Goal: Information Seeking & Learning: Learn about a topic

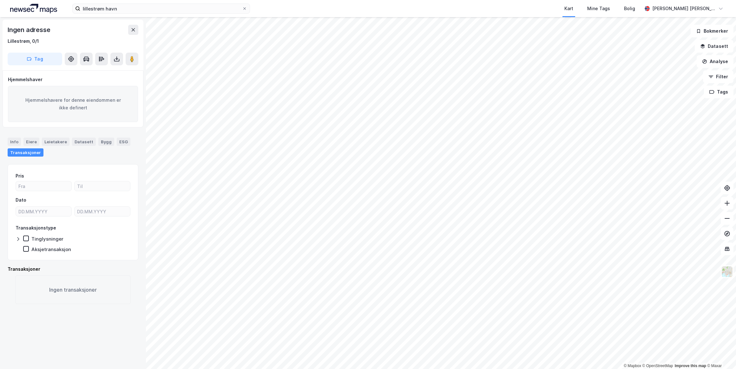
click at [44, 7] on img at bounding box center [33, 9] width 47 height 10
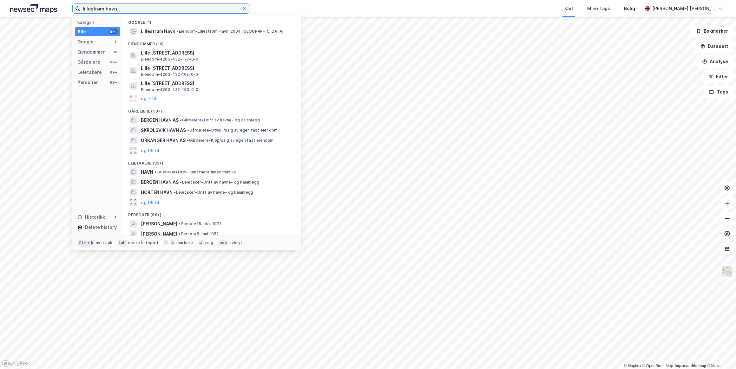
click at [143, 12] on input "lillestrøm havn" at bounding box center [161, 9] width 162 height 10
drag, startPoint x: 129, startPoint y: 9, endPoint x: 82, endPoint y: 7, distance: 46.9
click at [82, 7] on input "lillestrøm havn" at bounding box center [161, 9] width 162 height 10
paste input "[PERSON_NAME]"
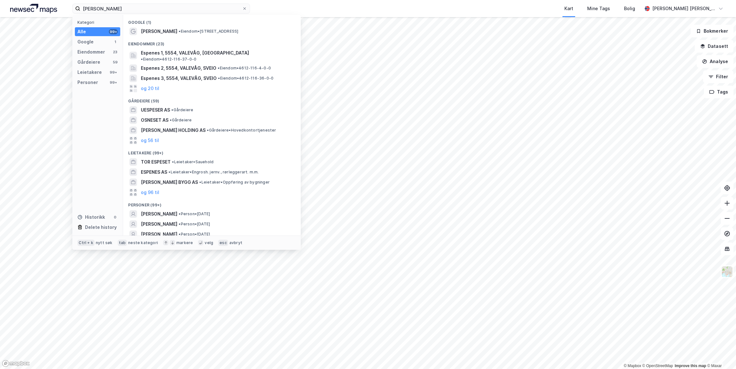
click at [171, 210] on span "[PERSON_NAME]" at bounding box center [159, 214] width 36 height 8
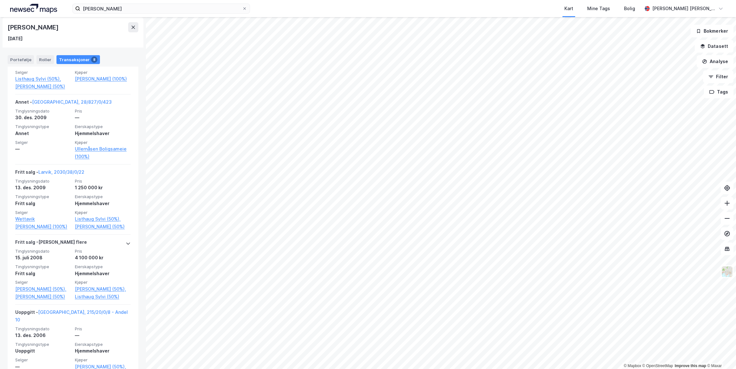
scroll to position [410, 0]
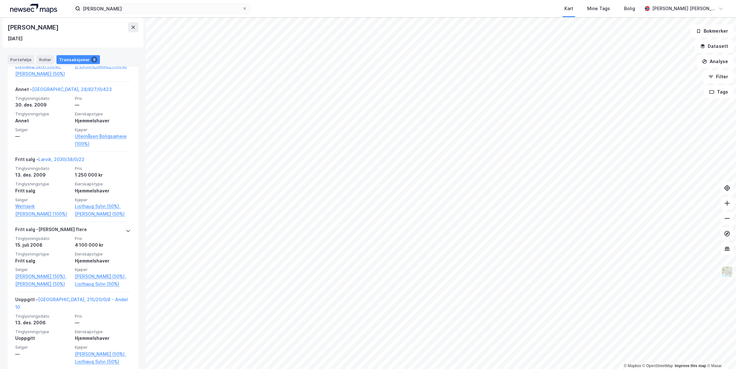
click at [133, 28] on icon at bounding box center [133, 27] width 5 height 5
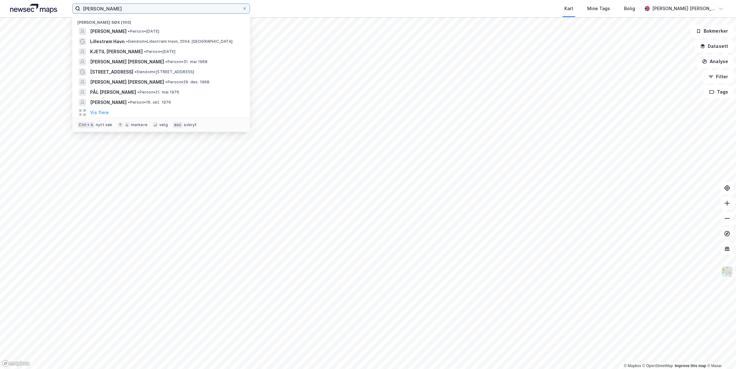
drag, startPoint x: 124, startPoint y: 8, endPoint x: 72, endPoint y: 7, distance: 52.0
click at [72, 7] on div "[PERSON_NAME] Nylige søk (100) [PERSON_NAME] • Person • [DATE] Lillestrøm Havn …" at bounding box center [368, 8] width 736 height 17
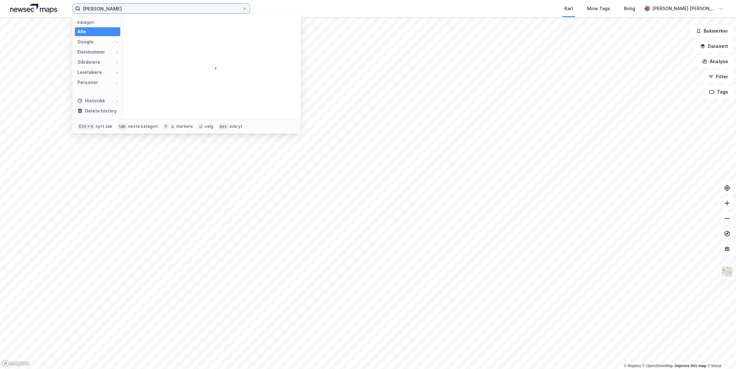
type input "[PERSON_NAME]"
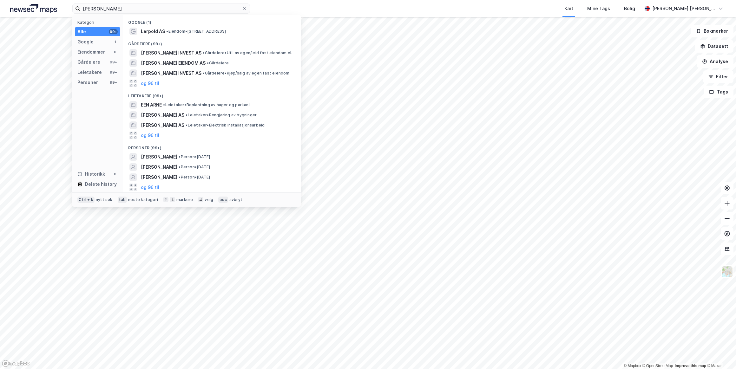
click at [167, 155] on span "[PERSON_NAME]" at bounding box center [159, 157] width 36 height 8
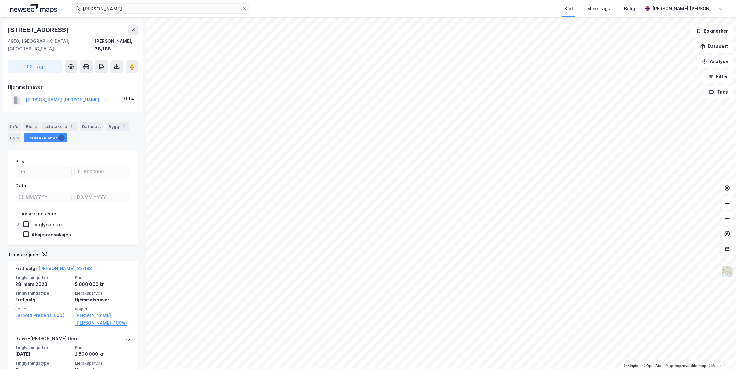
click at [0, 0] on button "[PERSON_NAME] [PERSON_NAME]" at bounding box center [0, 0] width 0 height 0
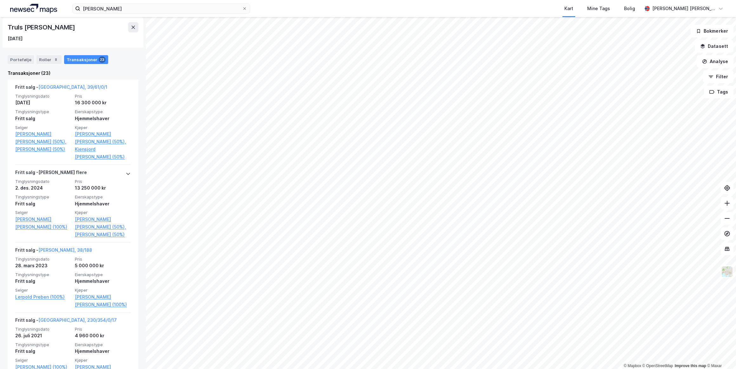
scroll to position [144, 0]
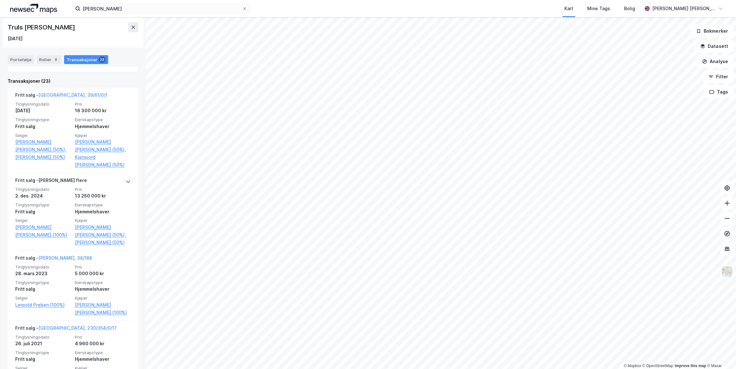
click at [126, 179] on icon at bounding box center [128, 181] width 5 height 5
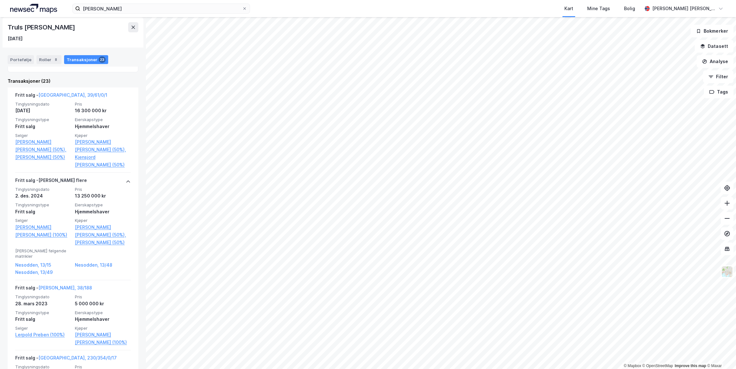
click at [28, 268] on link "Nesodden, 13/15" at bounding box center [43, 265] width 56 height 8
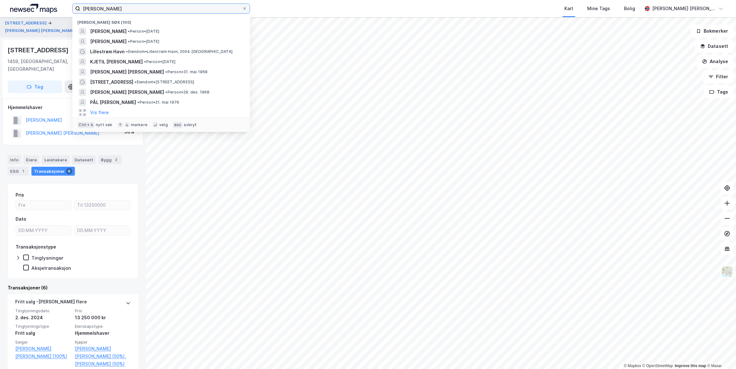
drag, startPoint x: 138, startPoint y: 7, endPoint x: 40, endPoint y: 10, distance: 97.7
click at [40, 10] on div "[PERSON_NAME] søk (100) [PERSON_NAME] • Person • [DATE] [PERSON_NAME] • Person …" at bounding box center [368, 8] width 736 height 17
paste input "[PERSON_NAME]"
type input "[PERSON_NAME]"
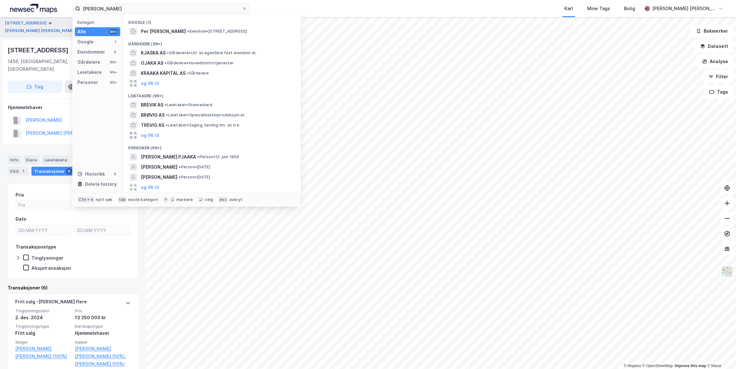
click at [170, 154] on span "[PERSON_NAME] PJAAKA" at bounding box center [168, 157] width 55 height 8
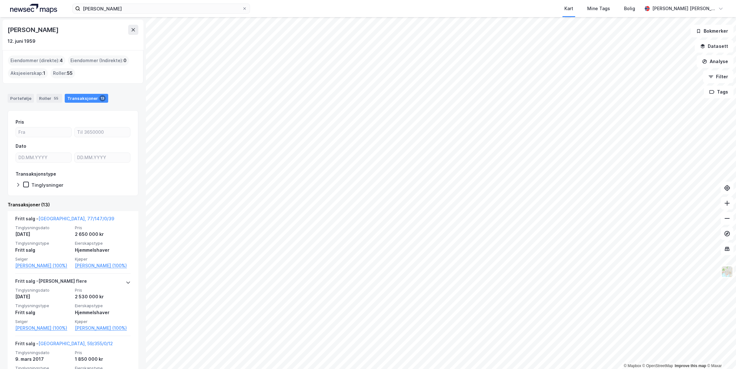
click at [135, 29] on icon at bounding box center [133, 29] width 5 height 5
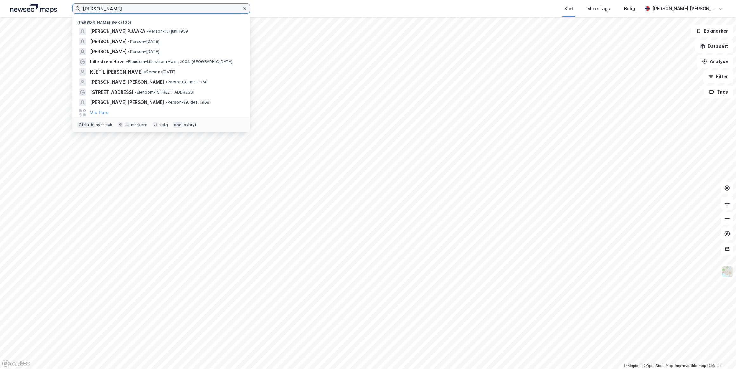
drag, startPoint x: 139, startPoint y: 7, endPoint x: 31, endPoint y: 8, distance: 108.7
click at [31, 8] on div "[PERSON_NAME] søk (100) [PERSON_NAME] PJAAKA • Person • 12. juni 1959 [PERSON_N…" at bounding box center [368, 8] width 736 height 17
paste input "Per Støldal"
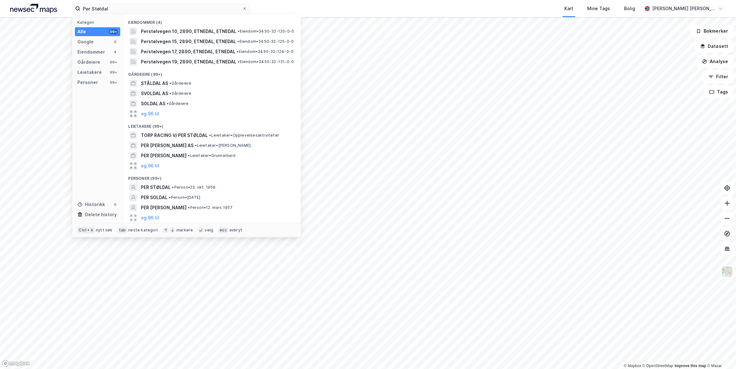
click at [149, 186] on span "PER STØLDAL" at bounding box center [156, 188] width 30 height 8
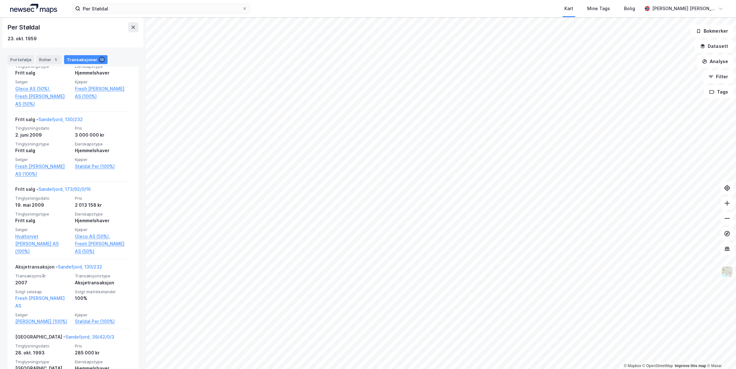
scroll to position [725, 0]
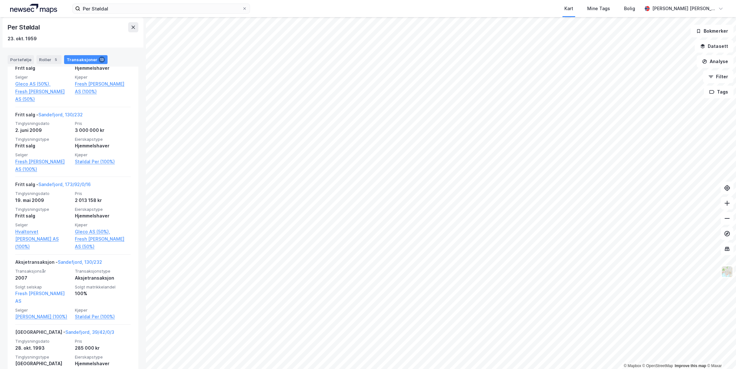
click at [61, 182] on link "Sandefjord, 173/92/0/16" at bounding box center [64, 184] width 52 height 5
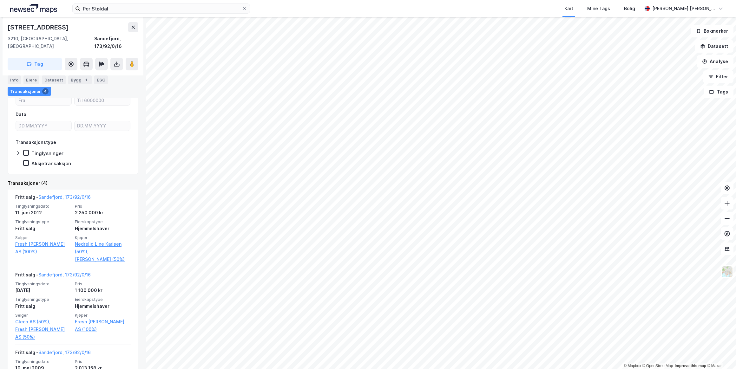
scroll to position [144, 0]
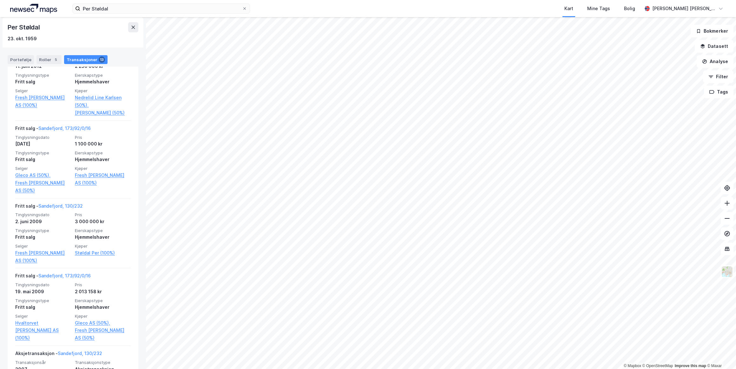
scroll to position [634, 0]
click at [56, 203] on link "Sandefjord, 130/232" at bounding box center [60, 205] width 44 height 5
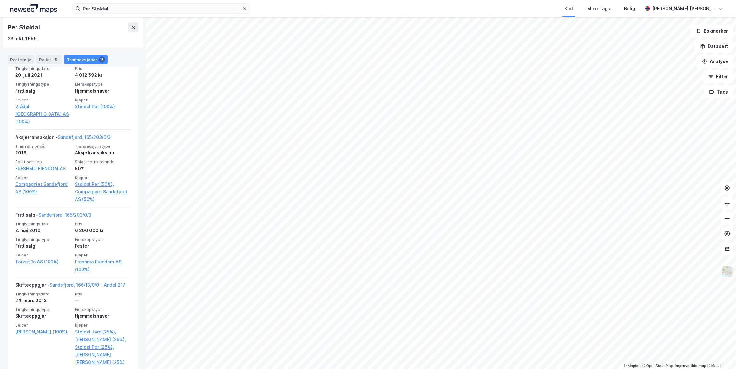
scroll to position [317, 0]
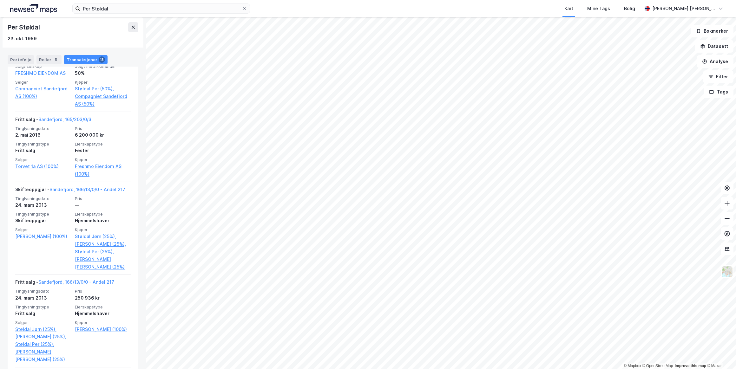
click at [66, 117] on link "Sandefjord, 165/203/0/3" at bounding box center [64, 119] width 53 height 5
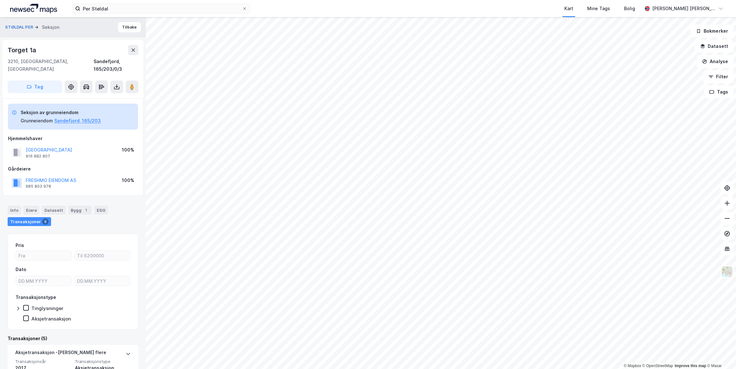
click at [0, 0] on button "FRESHMO EIENDOM AS" at bounding box center [0, 0] width 0 height 0
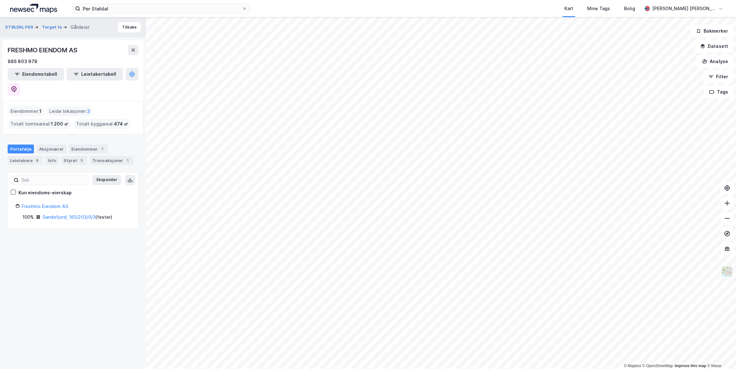
click at [48, 145] on div "Aksjonærer" at bounding box center [51, 149] width 30 height 9
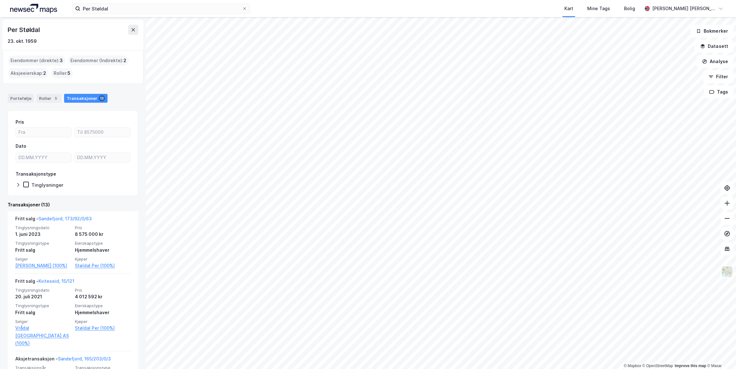
click at [119, 206] on div "Transaksjoner (13)" at bounding box center [73, 205] width 131 height 8
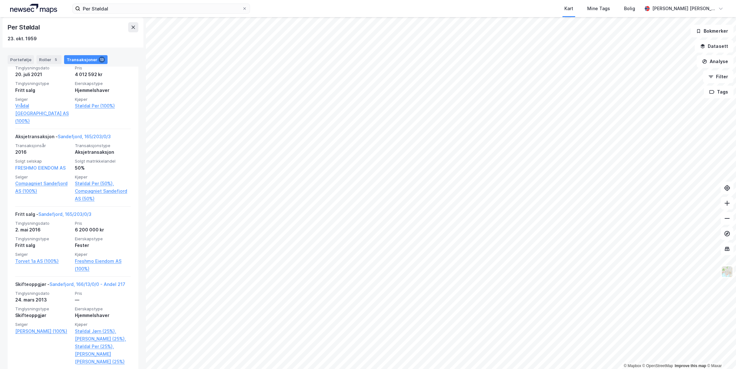
scroll to position [206, 0]
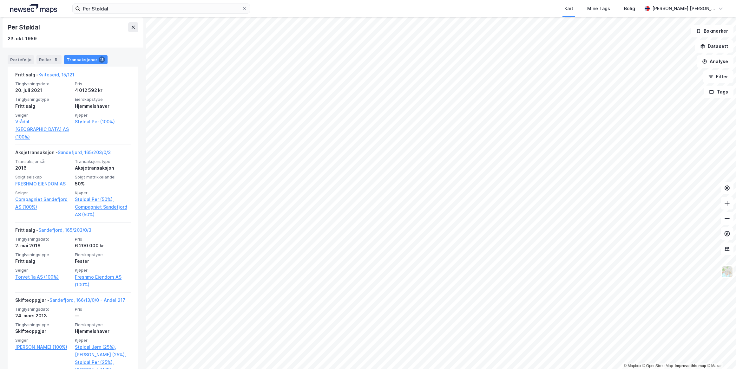
click at [96, 150] on link "Sandefjord, 165/203/0/3" at bounding box center [84, 152] width 53 height 5
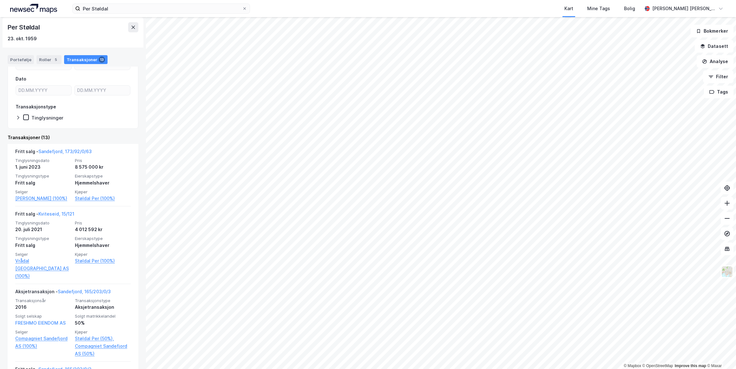
scroll to position [86, 0]
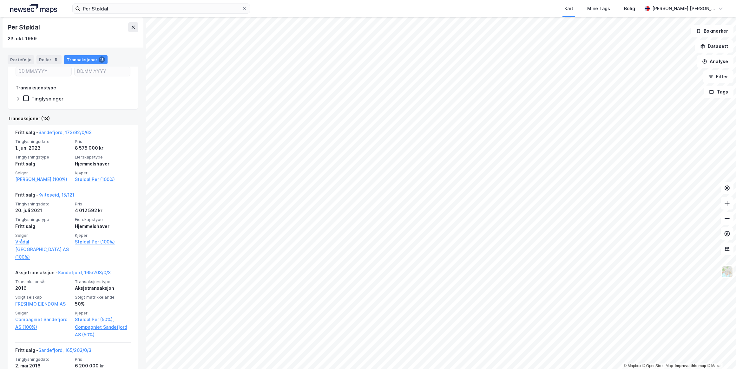
click at [54, 131] on link "Sandefjord, 173/92/0/63" at bounding box center [64, 132] width 53 height 5
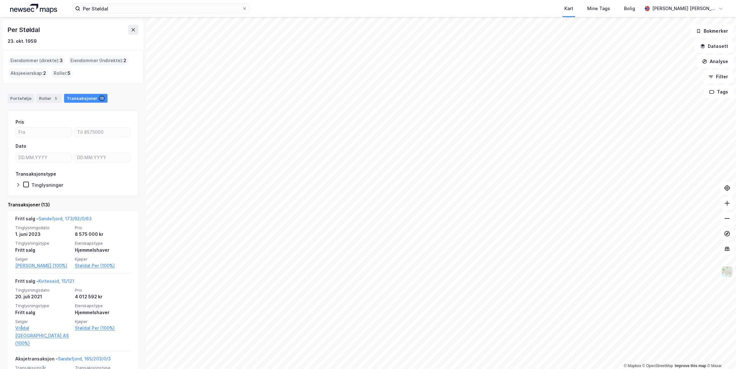
scroll to position [144, 0]
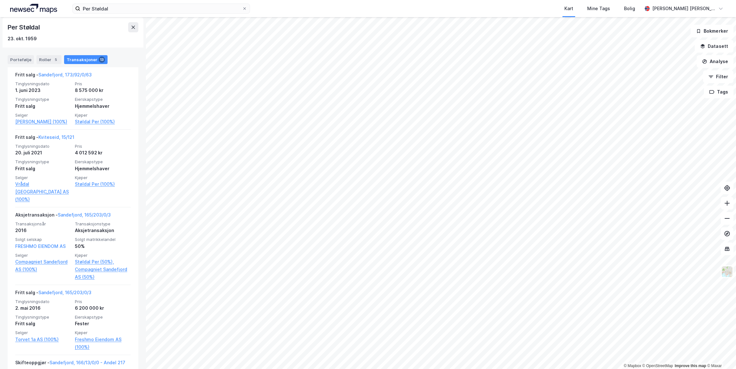
click at [26, 10] on img at bounding box center [33, 9] width 47 height 10
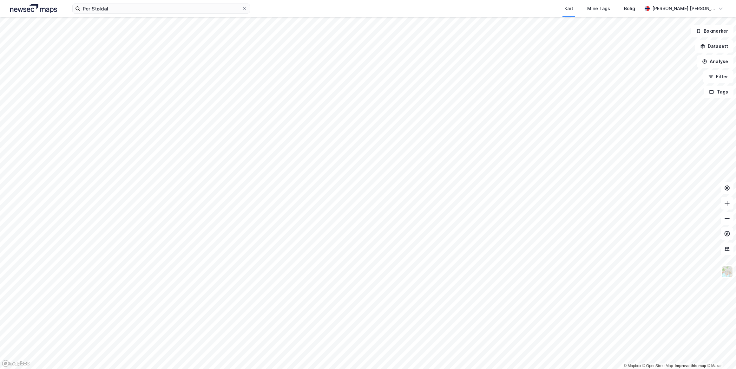
click at [717, 33] on button "Bokmerker" at bounding box center [711, 31] width 43 height 13
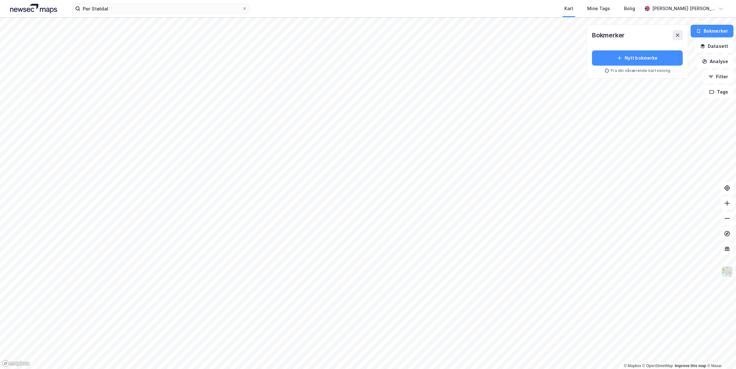
click at [717, 31] on button "Bokmerker" at bounding box center [711, 31] width 43 height 13
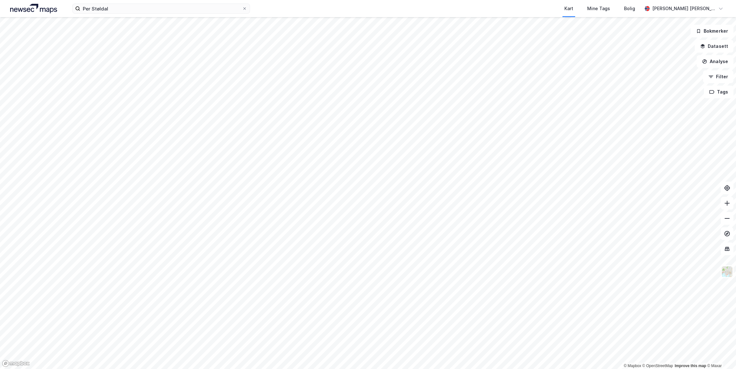
click at [716, 44] on button "Datasett" at bounding box center [713, 46] width 39 height 13
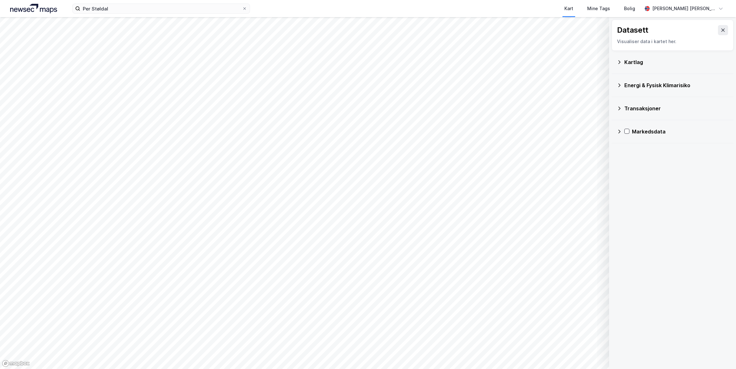
click at [618, 62] on icon at bounding box center [618, 62] width 5 height 5
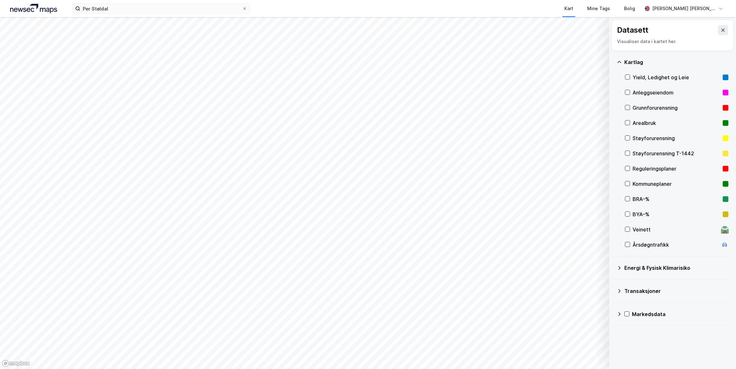
click at [618, 62] on icon at bounding box center [619, 62] width 4 height 2
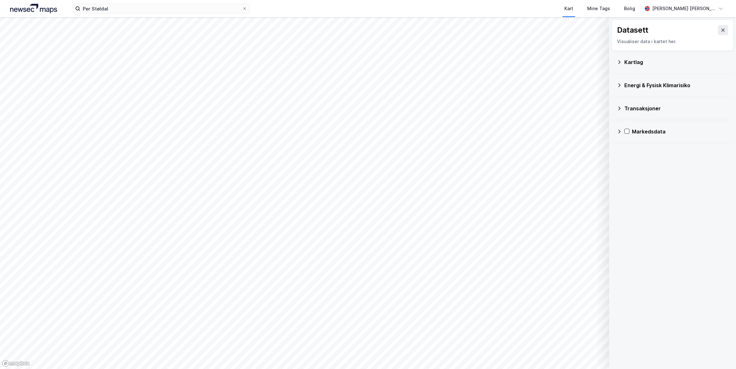
click at [619, 84] on icon at bounding box center [618, 85] width 5 height 5
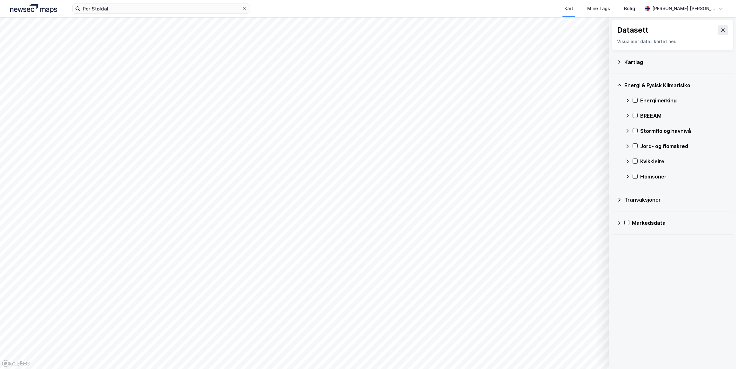
click at [619, 84] on icon at bounding box center [618, 85] width 5 height 5
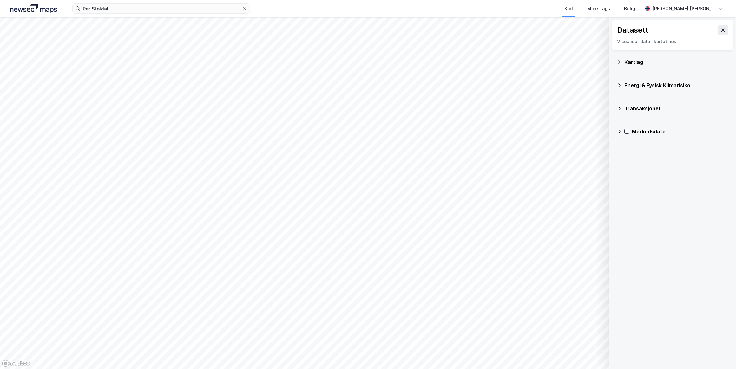
click at [621, 108] on icon at bounding box center [618, 108] width 5 height 5
click at [621, 129] on icon at bounding box center [618, 131] width 5 height 5
click at [720, 30] on icon at bounding box center [722, 30] width 5 height 5
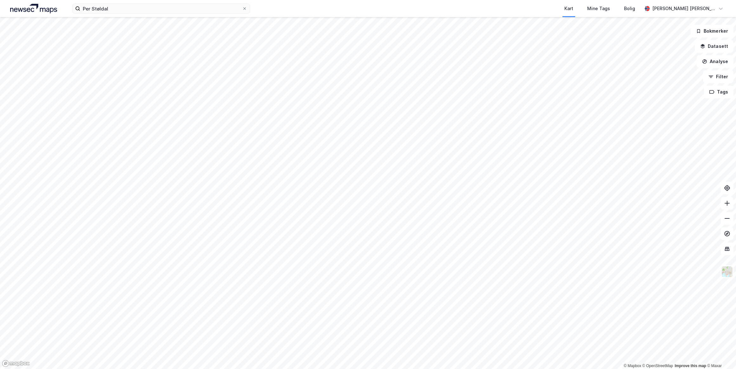
click at [722, 75] on button "Filter" at bounding box center [718, 76] width 30 height 13
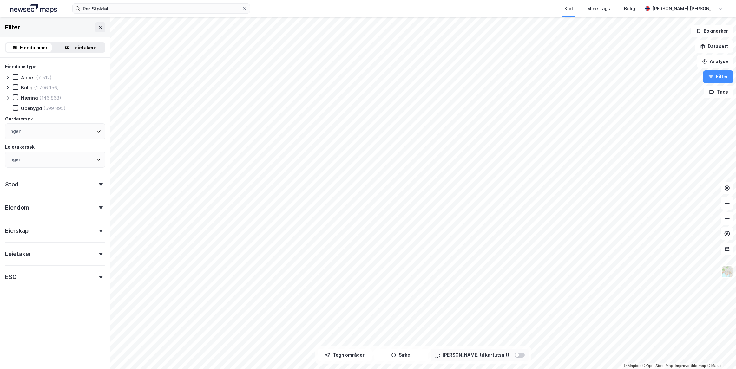
click at [99, 230] on icon at bounding box center [101, 231] width 4 height 3
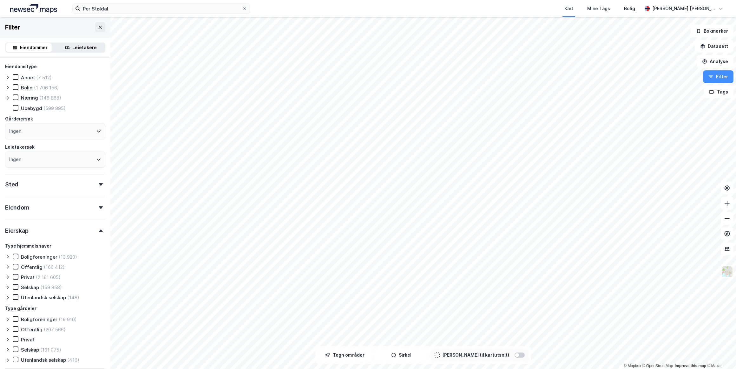
click at [99, 230] on icon at bounding box center [101, 231] width 4 height 3
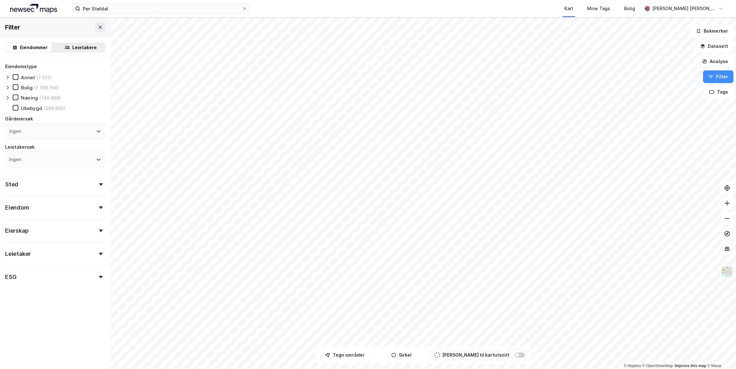
click at [7, 86] on icon at bounding box center [8, 88] width 2 height 4
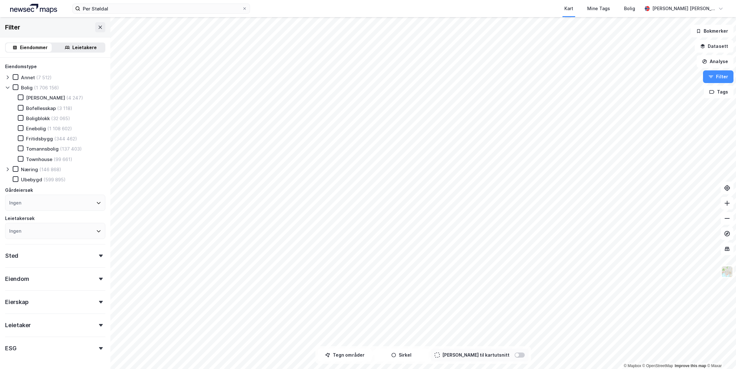
click at [7, 86] on icon at bounding box center [7, 87] width 5 height 5
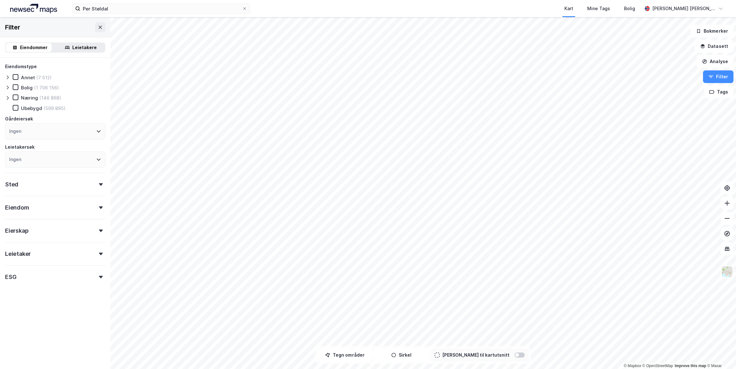
click at [717, 75] on button "Filter" at bounding box center [718, 76] width 30 height 13
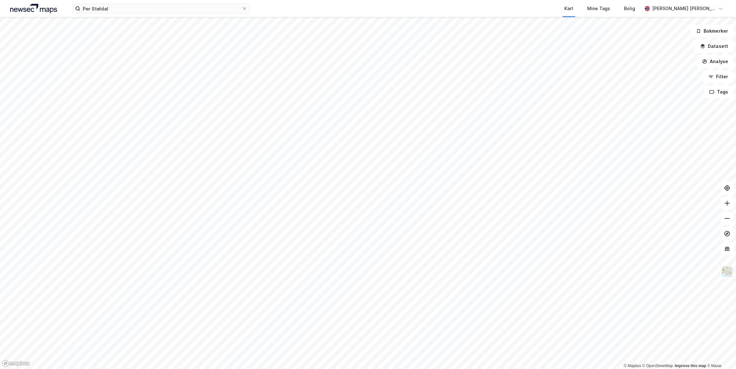
click at [727, 202] on icon at bounding box center [726, 203] width 6 height 6
click at [726, 217] on icon at bounding box center [726, 218] width 6 height 6
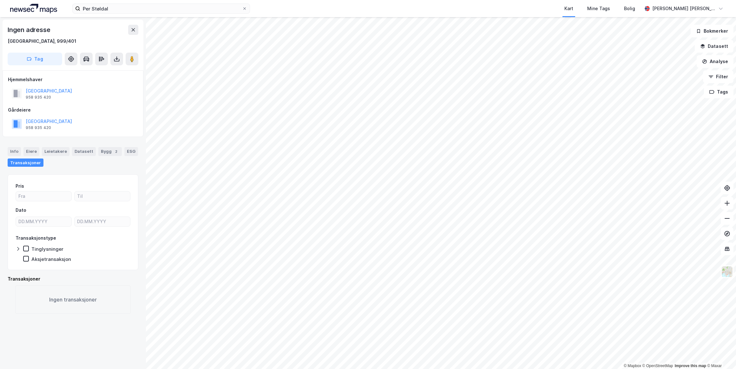
click at [635, 8] on div "Bolig" at bounding box center [629, 9] width 11 height 8
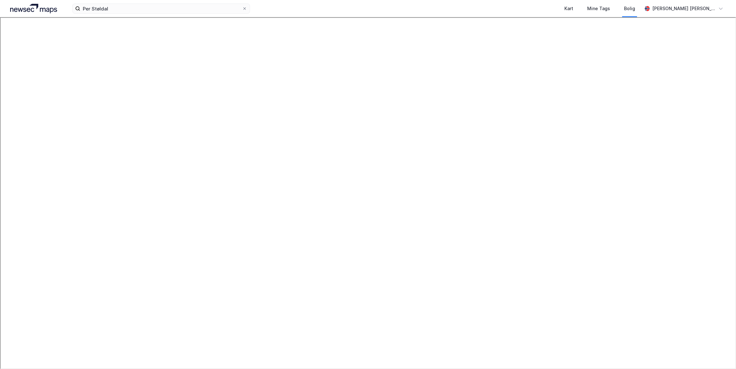
click at [573, 8] on div "Kart" at bounding box center [568, 9] width 9 height 8
click at [716, 47] on button "Datasett" at bounding box center [713, 46] width 39 height 13
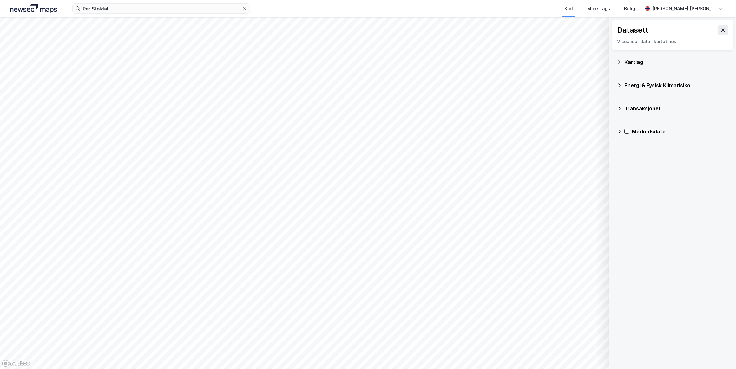
click at [621, 61] on icon at bounding box center [618, 62] width 5 height 5
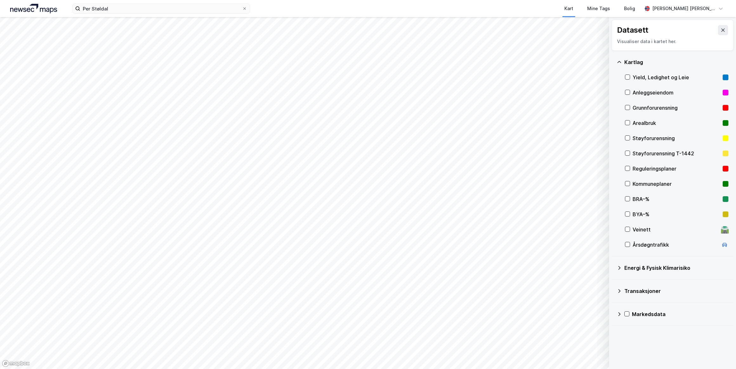
click at [619, 312] on icon at bounding box center [618, 314] width 5 height 5
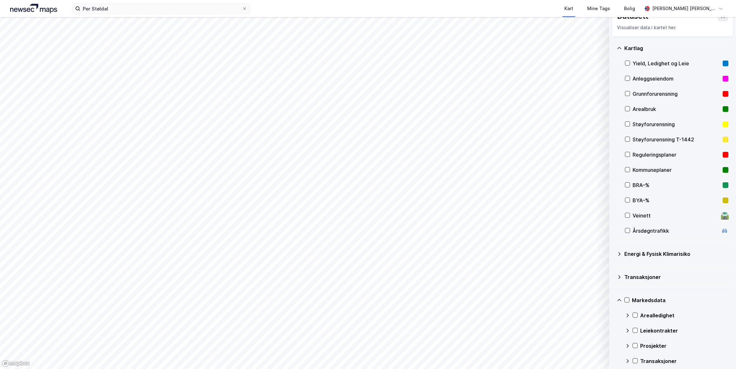
scroll to position [20, 0]
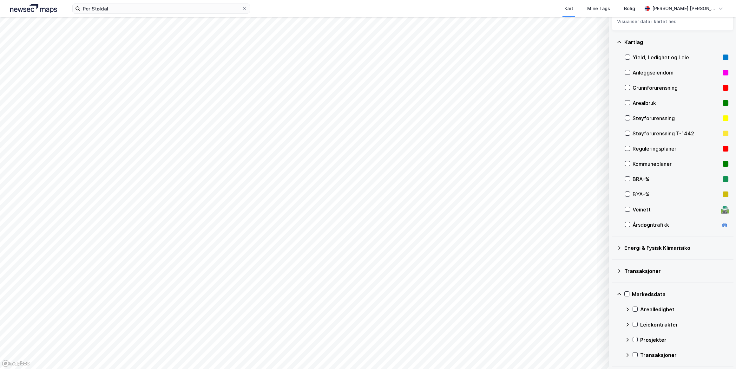
click at [619, 294] on icon at bounding box center [619, 294] width 4 height 2
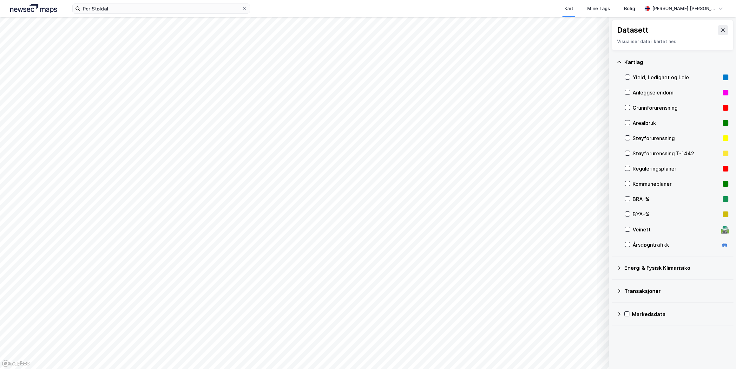
click at [619, 269] on icon at bounding box center [618, 267] width 5 height 5
click at [618, 266] on icon at bounding box center [618, 267] width 5 height 5
click at [619, 62] on icon at bounding box center [618, 62] width 5 height 5
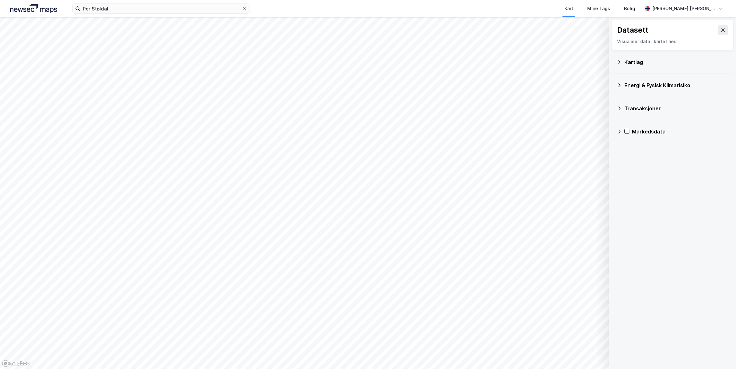
click at [720, 29] on icon at bounding box center [722, 30] width 5 height 5
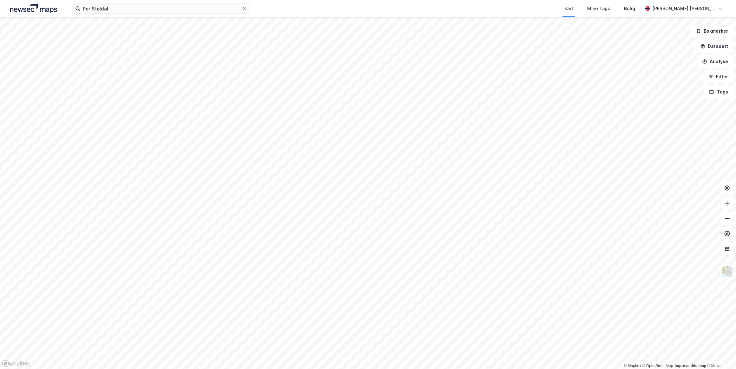
click at [721, 57] on button "Analyse" at bounding box center [714, 61] width 37 height 13
click at [643, 78] on div "Tegn område" at bounding box center [655, 75] width 73 height 10
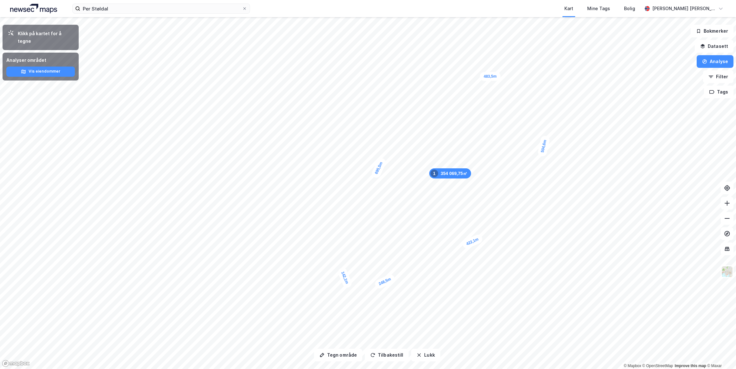
click at [47, 67] on button "Vis eiendommer" at bounding box center [40, 72] width 68 height 10
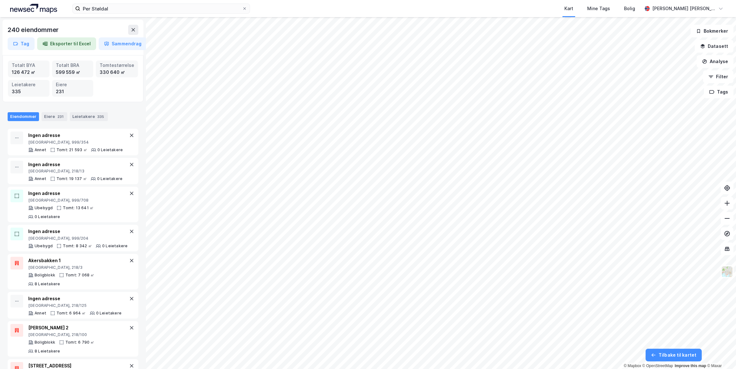
click at [123, 46] on button "Sammendrag" at bounding box center [123, 43] width 48 height 13
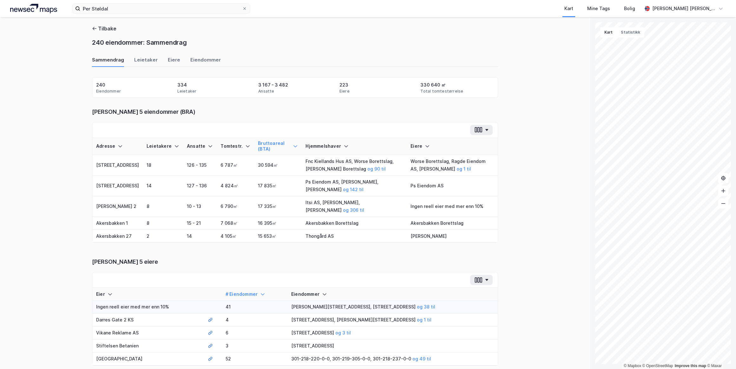
click at [208, 147] on icon at bounding box center [210, 146] width 5 height 5
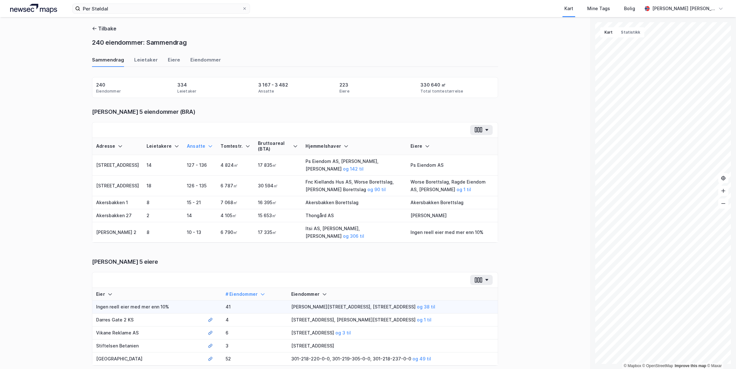
click at [208, 147] on icon at bounding box center [210, 146] width 5 height 5
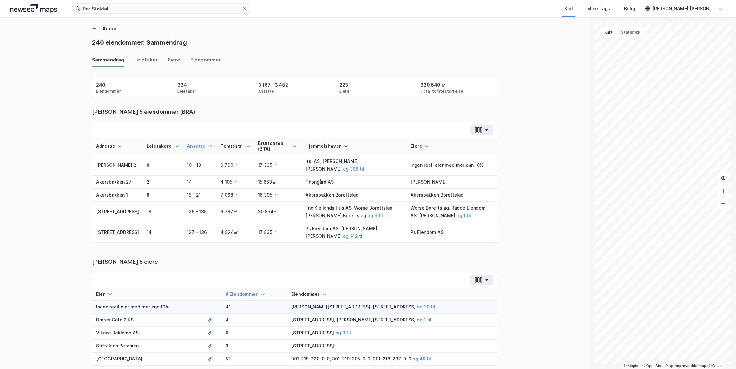
click at [187, 146] on div "Ansatte" at bounding box center [200, 146] width 26 height 6
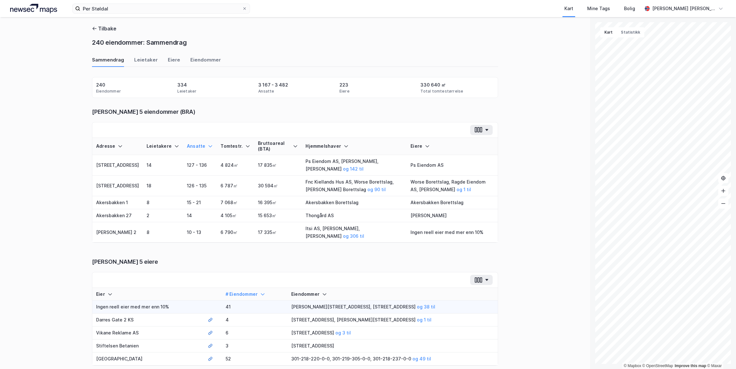
click at [93, 27] on icon "button" at bounding box center [94, 28] width 5 height 5
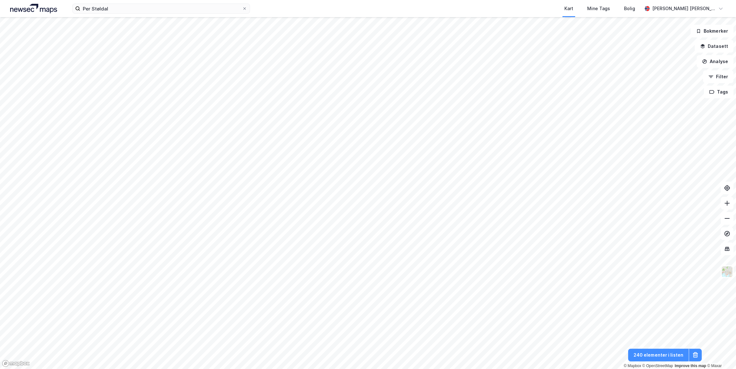
click at [721, 61] on button "Analyse" at bounding box center [714, 61] width 37 height 13
click at [645, 75] on div "Tegn område" at bounding box center [659, 74] width 55 height 5
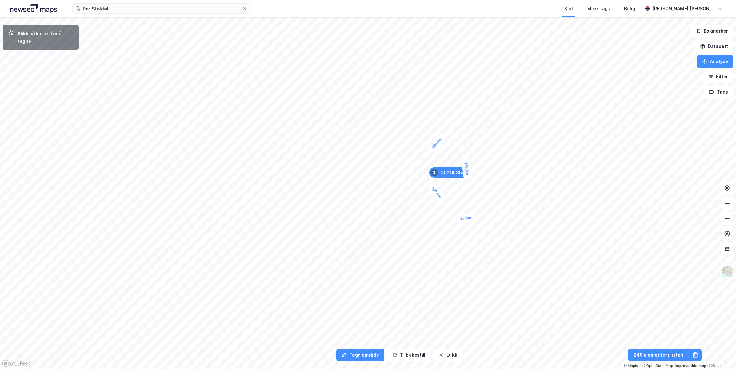
click at [473, 217] on div "28,6m" at bounding box center [465, 218] width 19 height 10
click at [464, 116] on div "12,6m" at bounding box center [462, 117] width 20 height 19
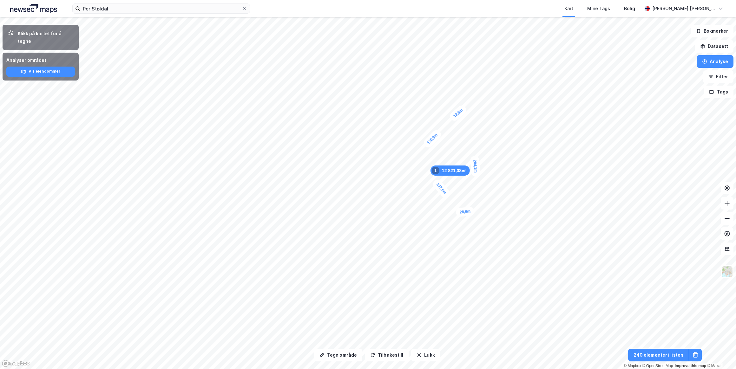
click at [464, 17] on div "12 821,08㎡ 1 130,9m 137,6m 28,6m 204,1m 12,6m" at bounding box center [368, 17] width 736 height 0
click at [37, 67] on button "Vis eiendommer" at bounding box center [40, 72] width 68 height 10
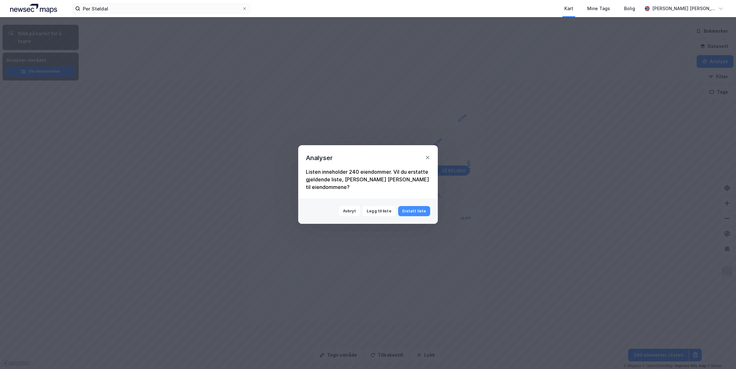
click at [420, 207] on button "Erstatt liste" at bounding box center [414, 211] width 32 height 10
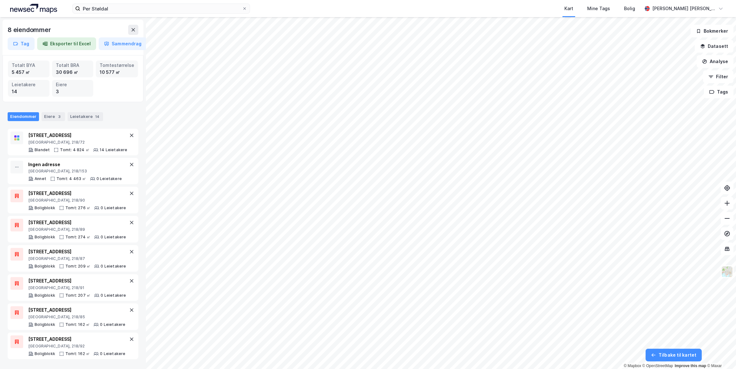
click at [120, 42] on button "Sammendrag" at bounding box center [123, 43] width 48 height 13
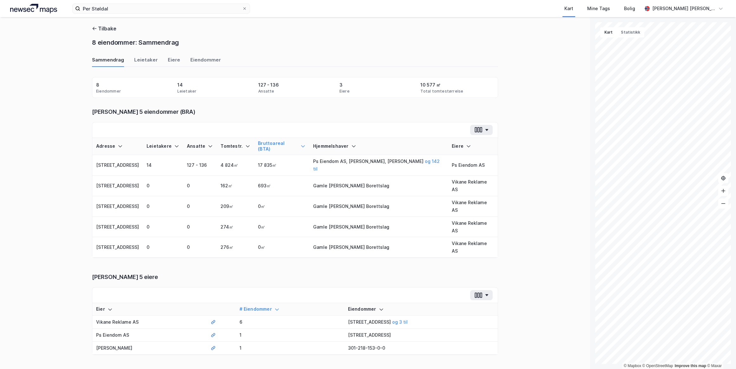
click at [142, 61] on div "Leietaker" at bounding box center [145, 61] width 23 height 10
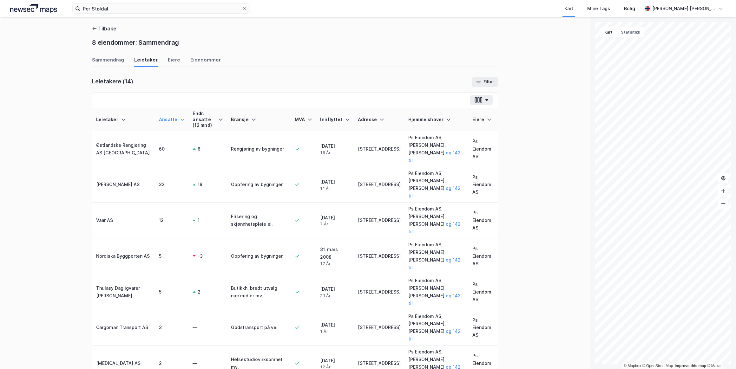
click at [168, 60] on div "Eiere" at bounding box center [174, 61] width 12 height 10
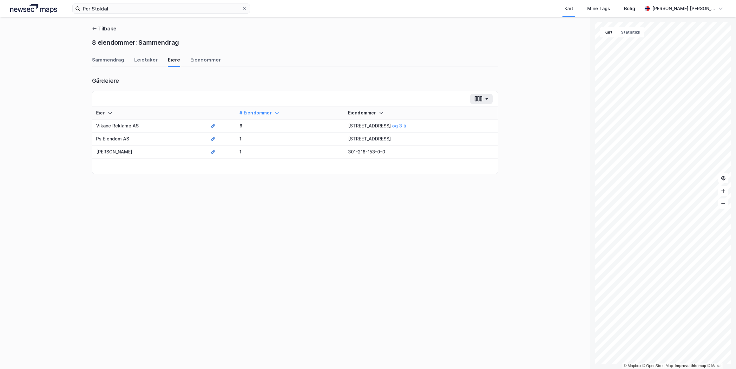
click at [199, 62] on div "Eiendommer" at bounding box center [205, 61] width 30 height 10
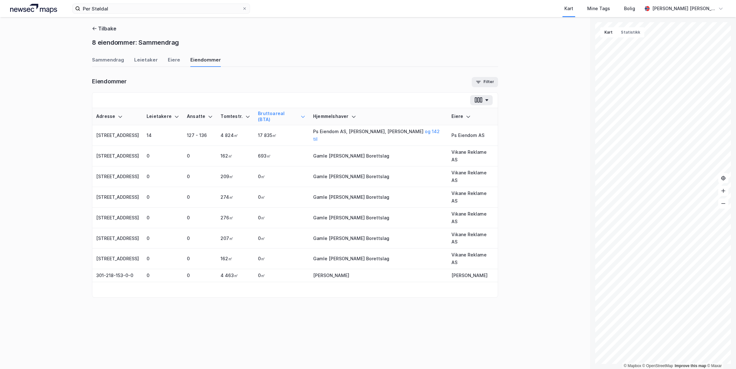
click at [141, 61] on div "Leietaker" at bounding box center [145, 61] width 23 height 10
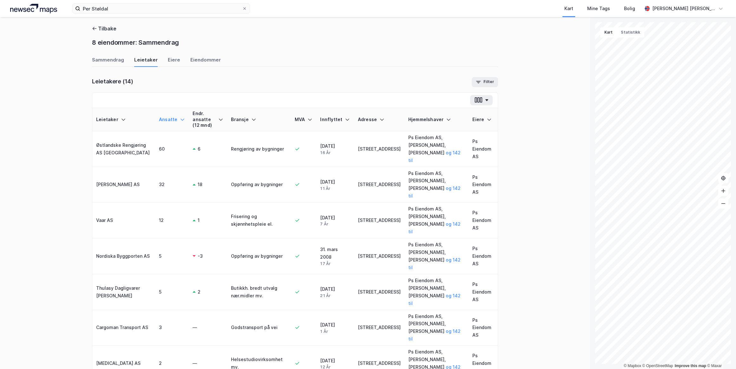
click at [100, 60] on div "Sammendrag" at bounding box center [108, 61] width 32 height 10
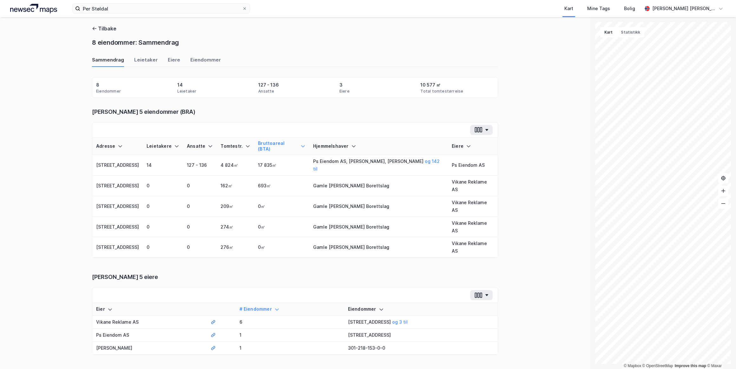
click at [146, 60] on div "Leietaker" at bounding box center [145, 61] width 23 height 10
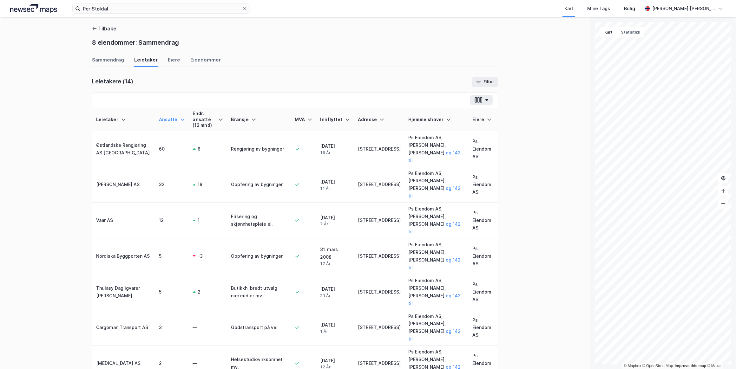
click at [170, 59] on div "Eiere" at bounding box center [174, 61] width 12 height 10
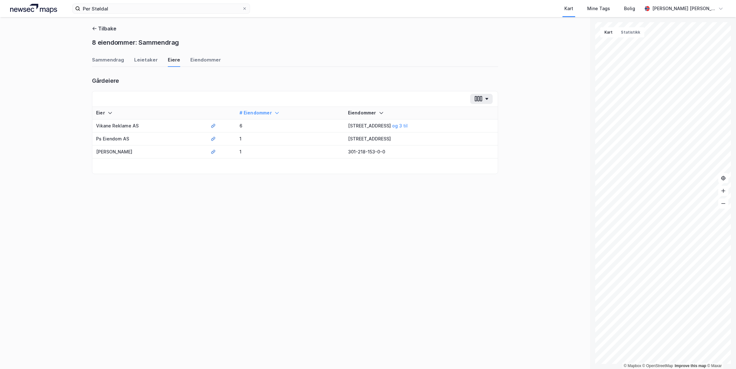
click at [190, 59] on div "Eiendommer" at bounding box center [205, 61] width 30 height 10
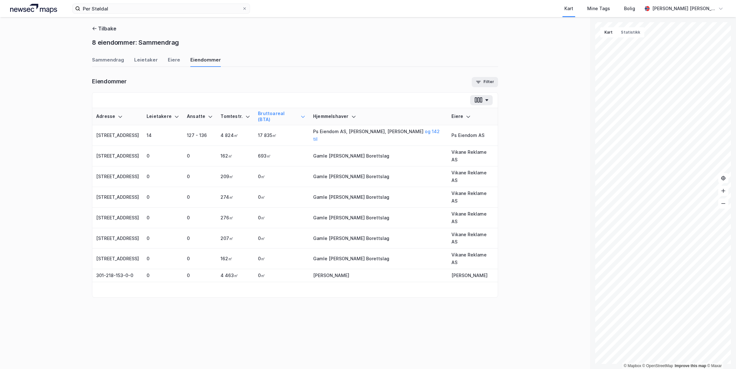
click at [31, 8] on img at bounding box center [33, 9] width 47 height 10
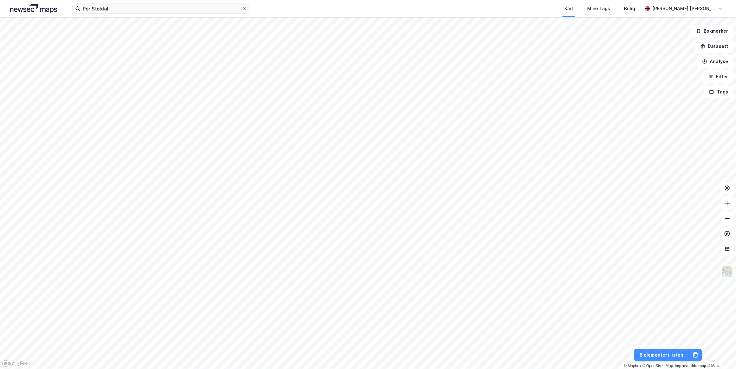
click at [694, 354] on icon at bounding box center [695, 355] width 6 height 6
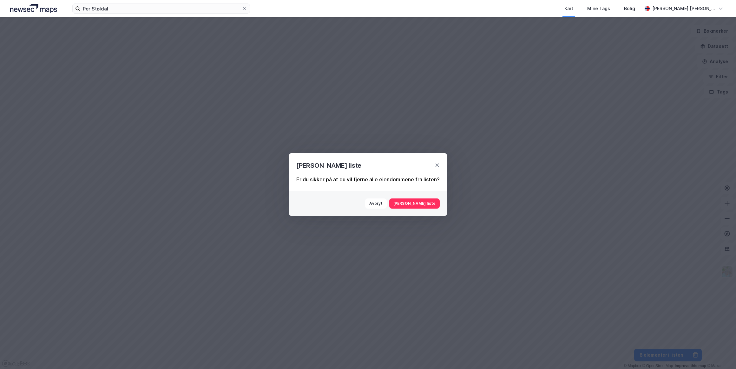
click at [422, 206] on button "[PERSON_NAME] liste" at bounding box center [414, 203] width 50 height 10
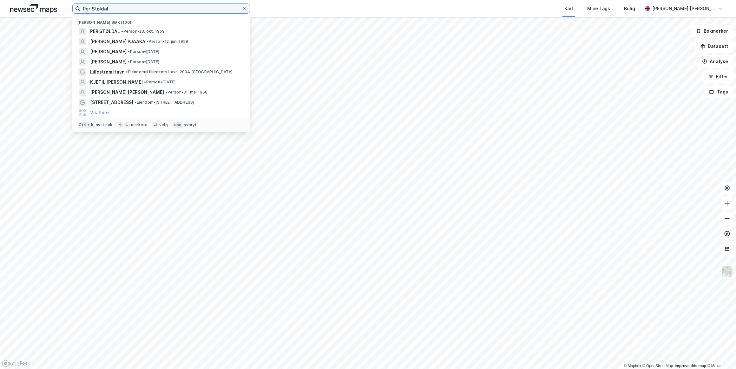
drag, startPoint x: 114, startPoint y: 9, endPoint x: 69, endPoint y: 9, distance: 44.4
click at [69, 9] on div "Per Støldal Nylige søk (100) PER STØLDAL • Person • 23. okt. 1959 [PERSON_NAME]…" at bounding box center [368, 8] width 736 height 17
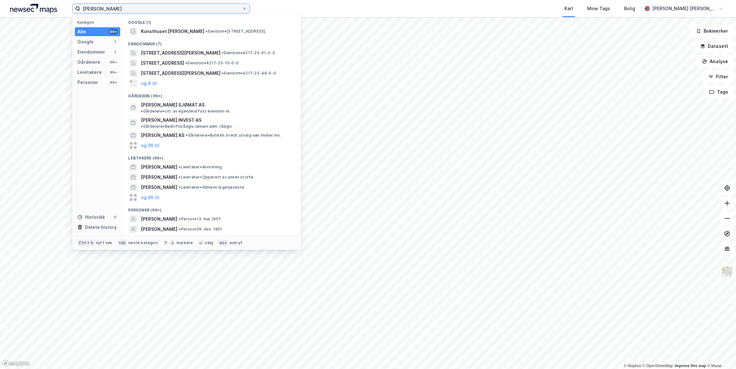
scroll to position [9, 0]
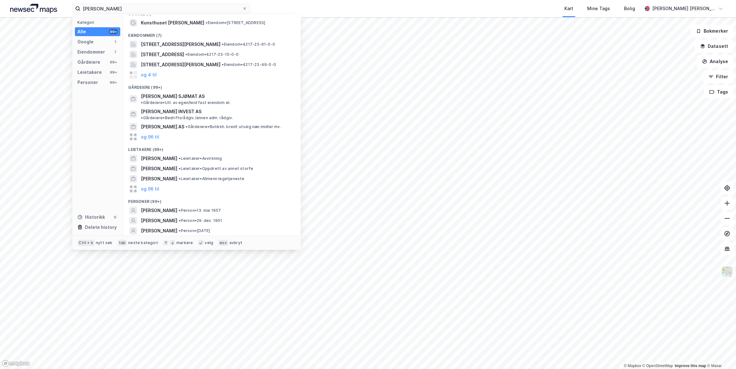
click at [146, 237] on button "og 96 til" at bounding box center [150, 241] width 18 height 8
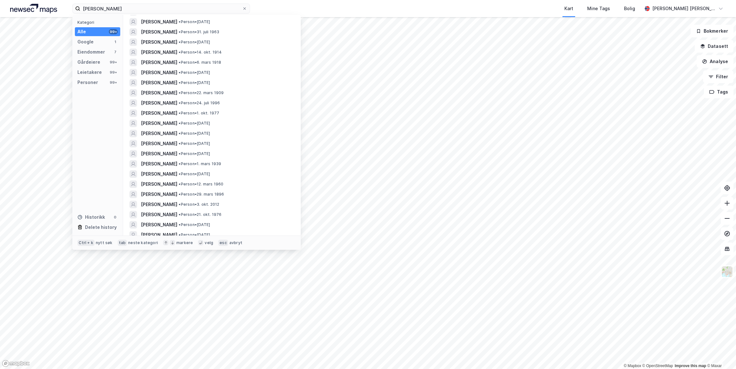
scroll to position [0, 0]
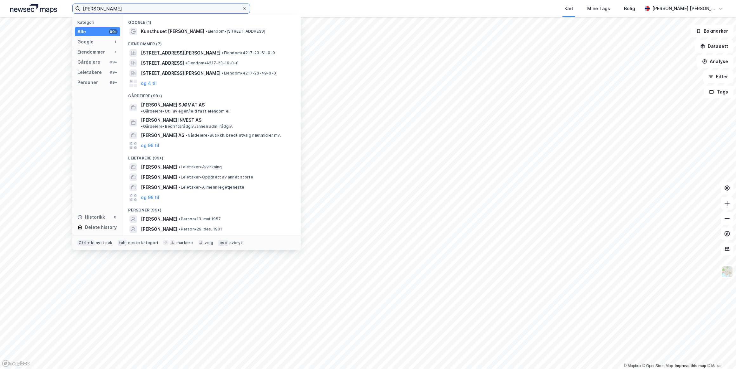
click at [121, 7] on input "[PERSON_NAME]" at bounding box center [161, 9] width 162 height 10
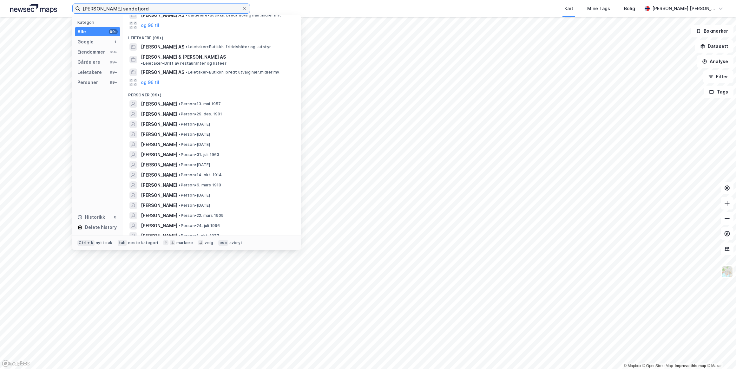
scroll to position [144, 0]
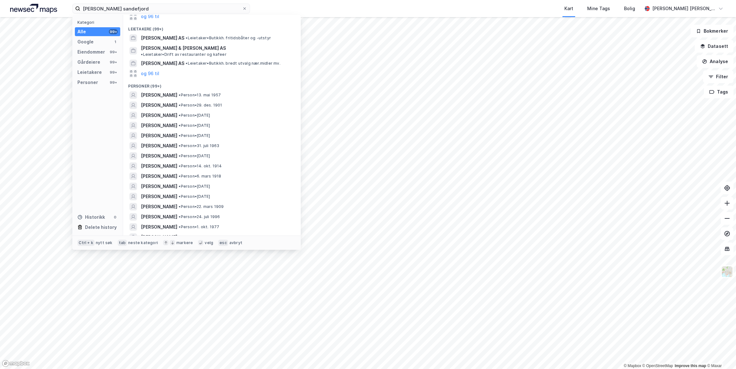
click at [151, 223] on span "[PERSON_NAME]" at bounding box center [159, 227] width 36 height 8
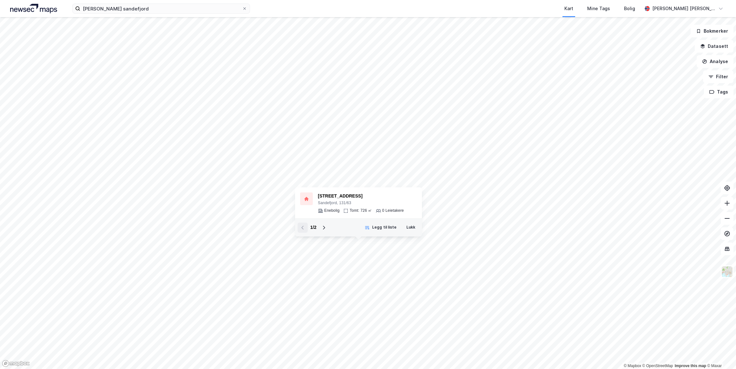
click at [383, 211] on div "0 Leietakere" at bounding box center [393, 210] width 22 height 5
click at [428, 199] on div "0 Leietakere" at bounding box center [434, 197] width 22 height 5
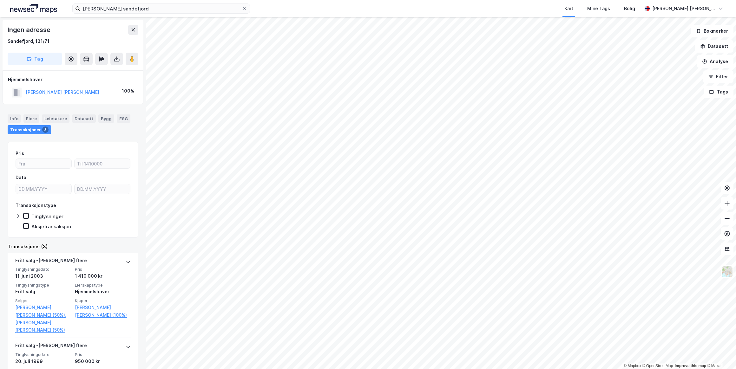
click at [137, 29] on button at bounding box center [133, 30] width 10 height 10
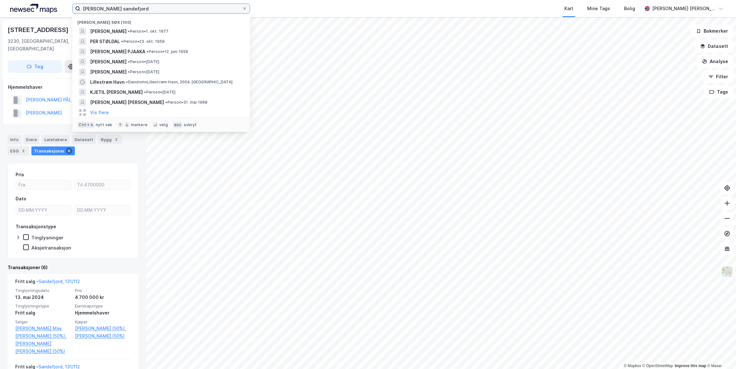
drag, startPoint x: 149, startPoint y: 7, endPoint x: 59, endPoint y: 7, distance: 90.0
click at [59, 7] on div "[PERSON_NAME] sandefjord Nylige søk (100) [PERSON_NAME] • Person • 1. okt. 1977…" at bounding box center [368, 8] width 736 height 17
paste input "[PERSON_NAME]"
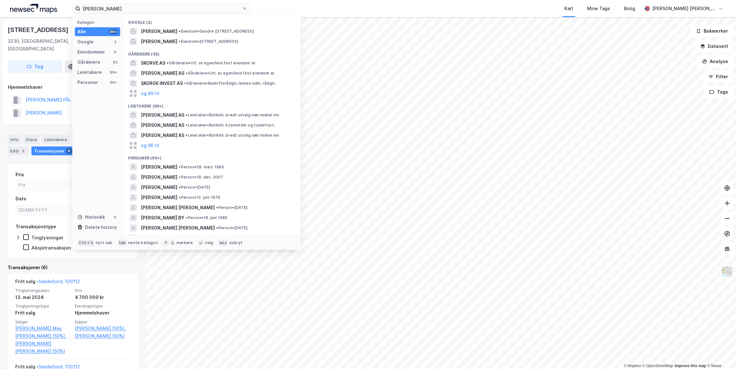
click at [160, 165] on span "[PERSON_NAME]" at bounding box center [159, 167] width 36 height 8
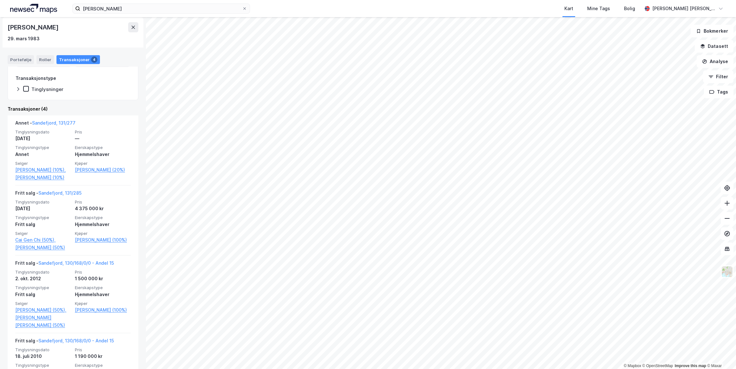
scroll to position [86, 0]
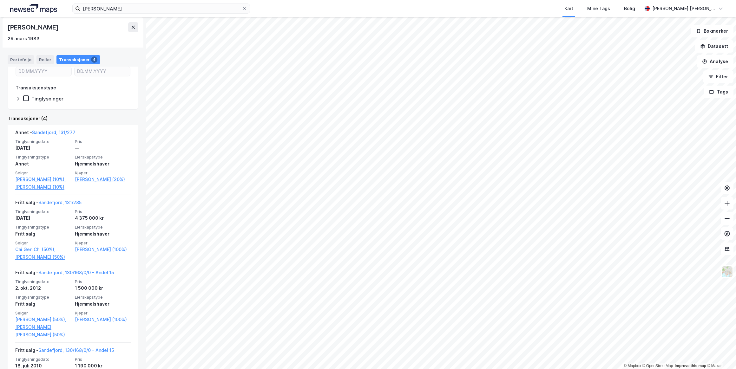
click at [65, 200] on link "Sandefjord, 131/285" at bounding box center [59, 202] width 43 height 5
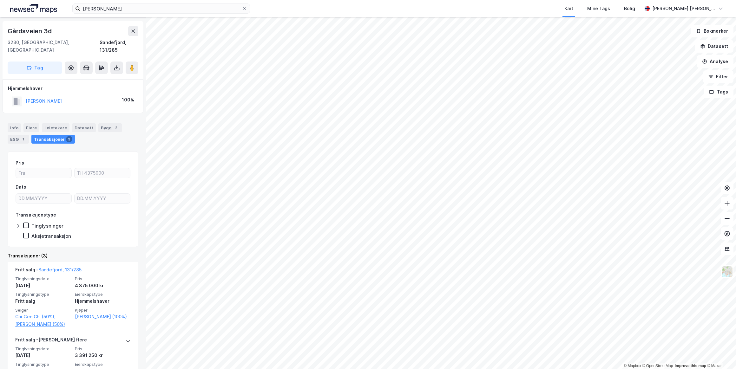
scroll to position [86, 0]
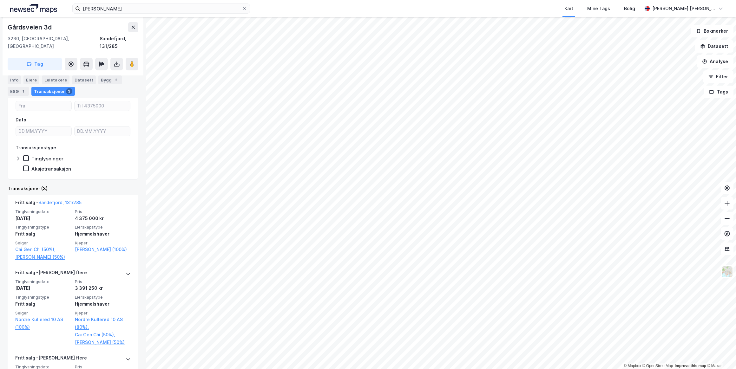
click at [126, 271] on icon at bounding box center [128, 273] width 5 height 5
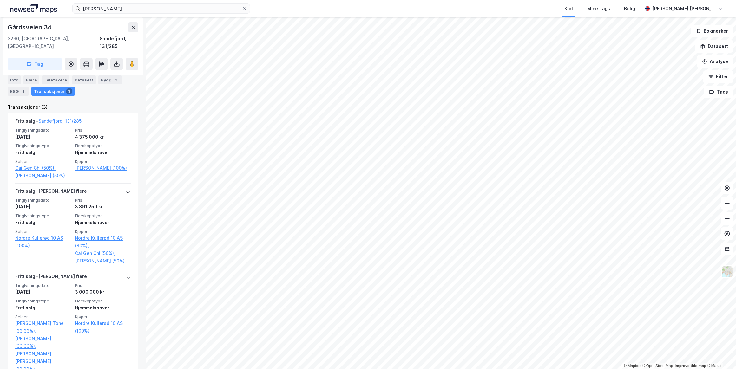
scroll to position [0, 0]
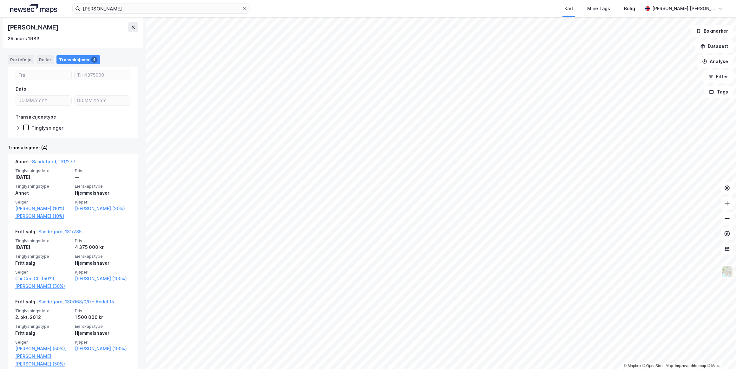
scroll to position [57, 0]
click at [55, 160] on link "Sandefjord, 131/277" at bounding box center [53, 161] width 43 height 5
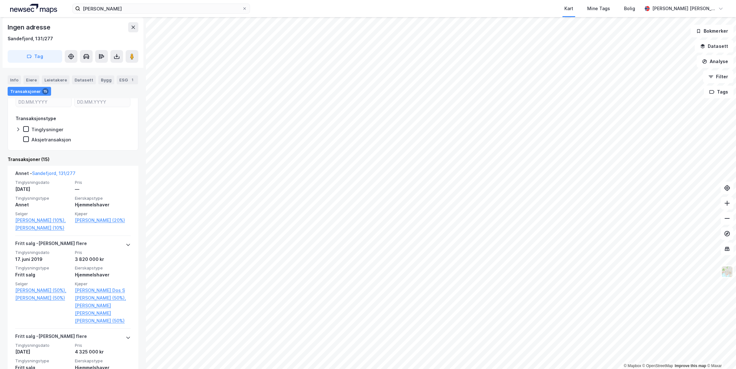
scroll to position [202, 0]
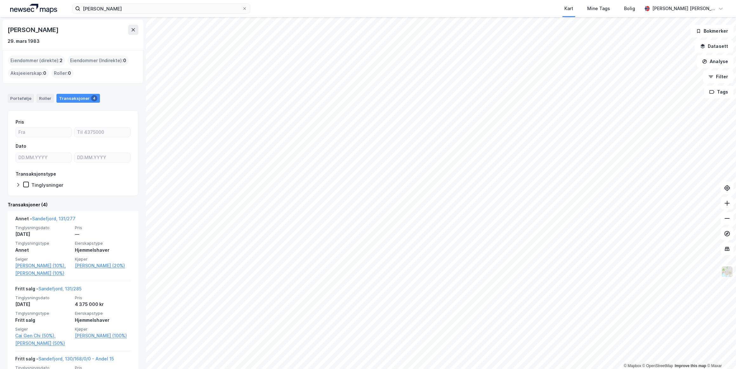
scroll to position [145, 0]
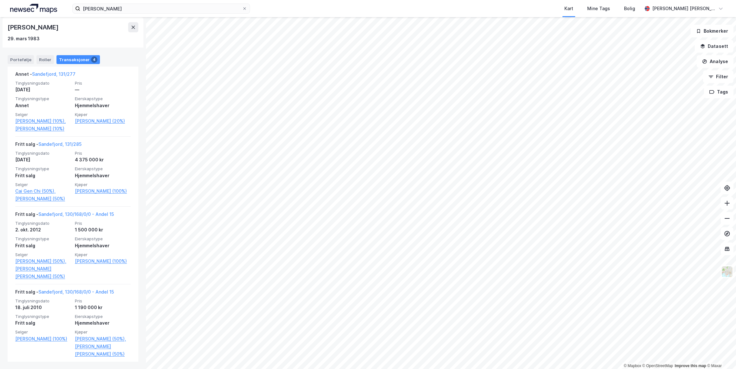
click at [80, 348] on link "[PERSON_NAME] [PERSON_NAME] (50%)" at bounding box center [103, 350] width 56 height 15
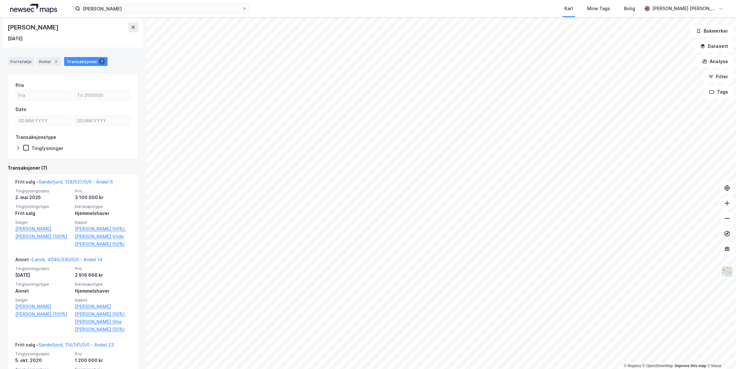
scroll to position [86, 0]
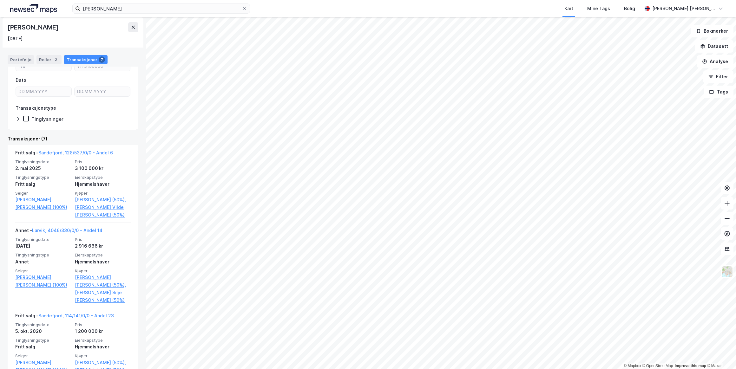
click at [23, 201] on link "[PERSON_NAME] [PERSON_NAME] (100%)" at bounding box center [43, 203] width 56 height 15
click at [40, 198] on link "[PERSON_NAME] [PERSON_NAME] (100%)" at bounding box center [43, 203] width 56 height 15
drag, startPoint x: 80, startPoint y: 25, endPoint x: 5, endPoint y: 28, distance: 74.9
click at [5, 28] on div "[PERSON_NAME] [DATE]" at bounding box center [73, 32] width 141 height 30
copy div "[PERSON_NAME]"
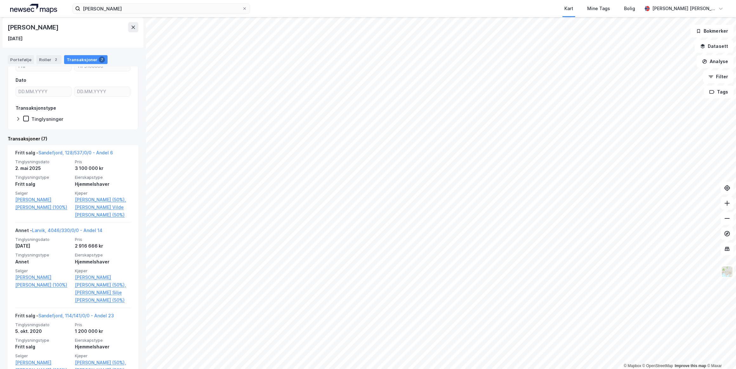
click at [133, 29] on icon at bounding box center [133, 27] width 5 height 5
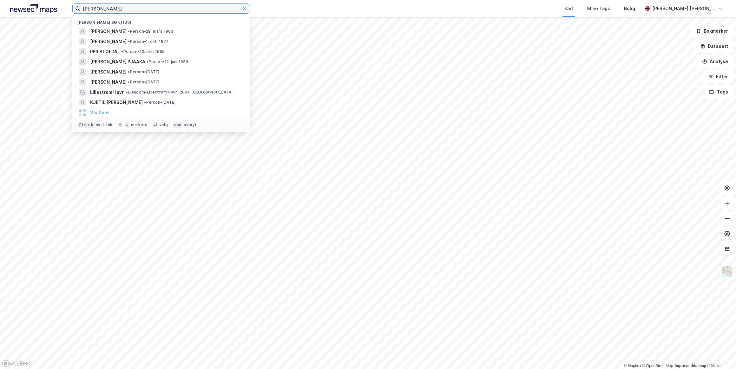
drag, startPoint x: 139, startPoint y: 9, endPoint x: 56, endPoint y: 9, distance: 82.7
click at [56, 9] on div "[PERSON_NAME] Nylige søk (100) [PERSON_NAME] • Person • 29. mars 1983 [PERSON_N…" at bounding box center [368, 8] width 736 height 17
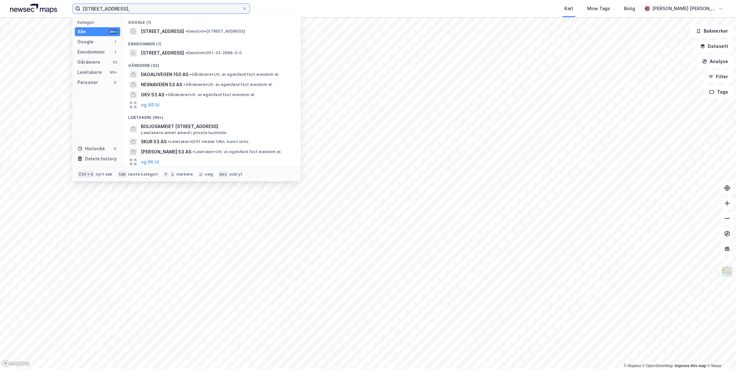
type input "[STREET_ADDRESS],"
click at [173, 33] on div "[STREET_ADDRESS] • Eiendom • [STREET_ADDRESS]" at bounding box center [217, 32] width 153 height 8
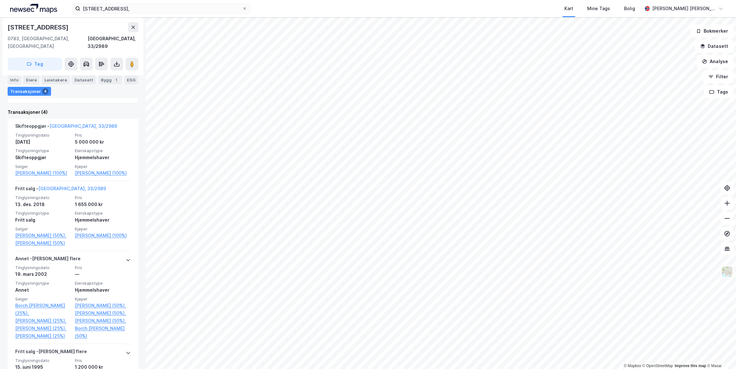
scroll to position [233, 0]
